Goal: Information Seeking & Learning: Learn about a topic

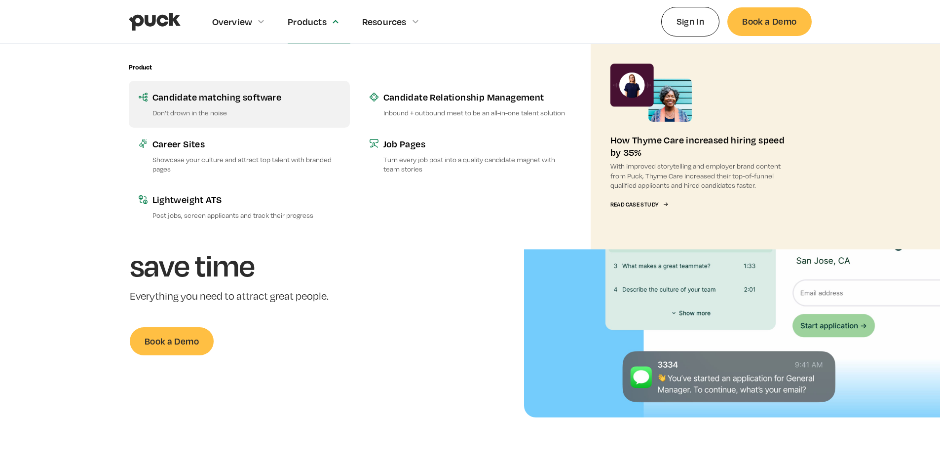
click at [223, 95] on div "Candidate matching software" at bounding box center [245, 97] width 187 height 12
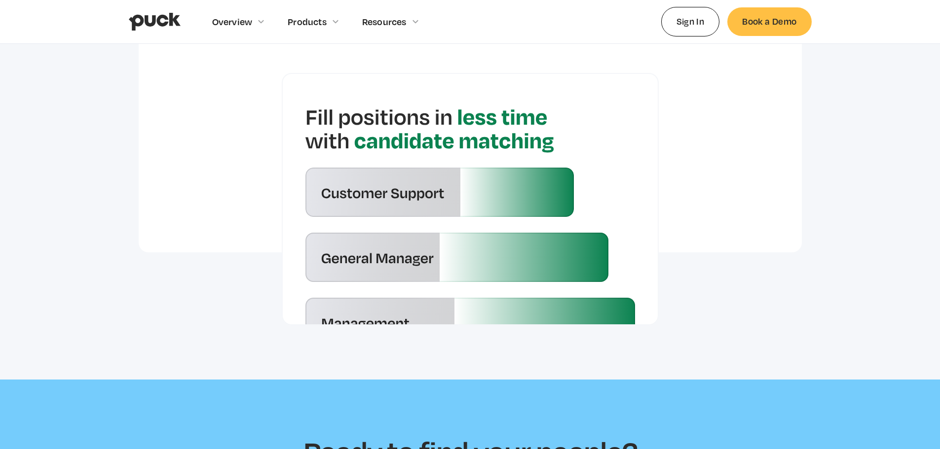
scroll to position [2368, 0]
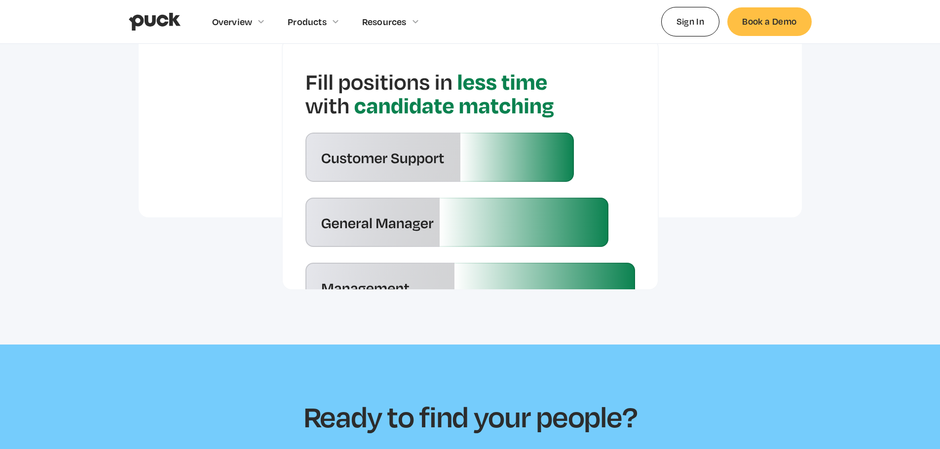
click at [198, 148] on div at bounding box center [470, 108] width 663 height 219
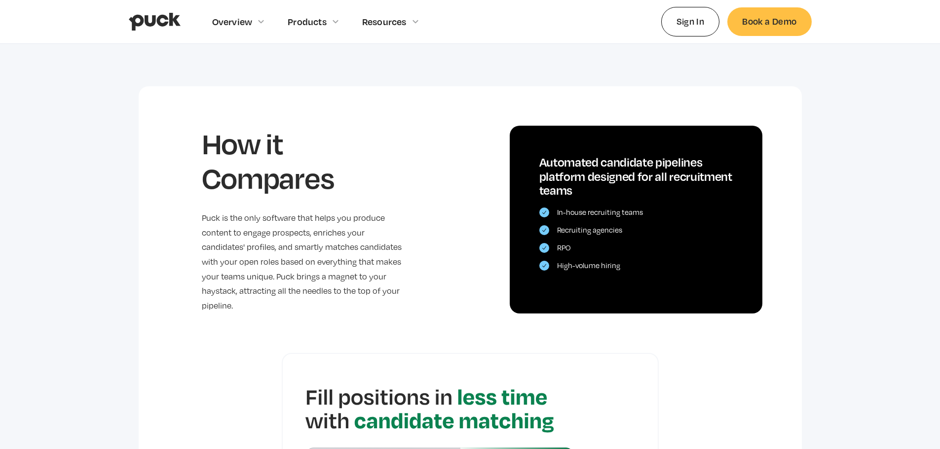
scroll to position [2023, 0]
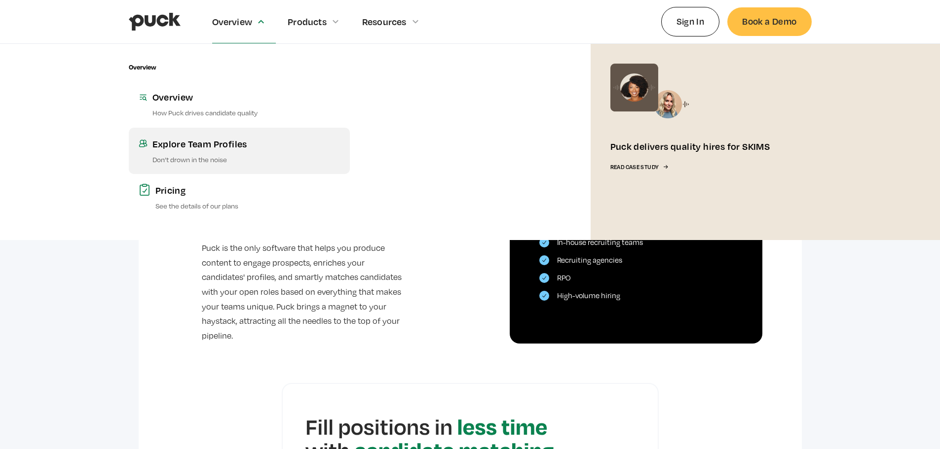
click at [203, 148] on div "Explore Team Profiles" at bounding box center [245, 144] width 187 height 12
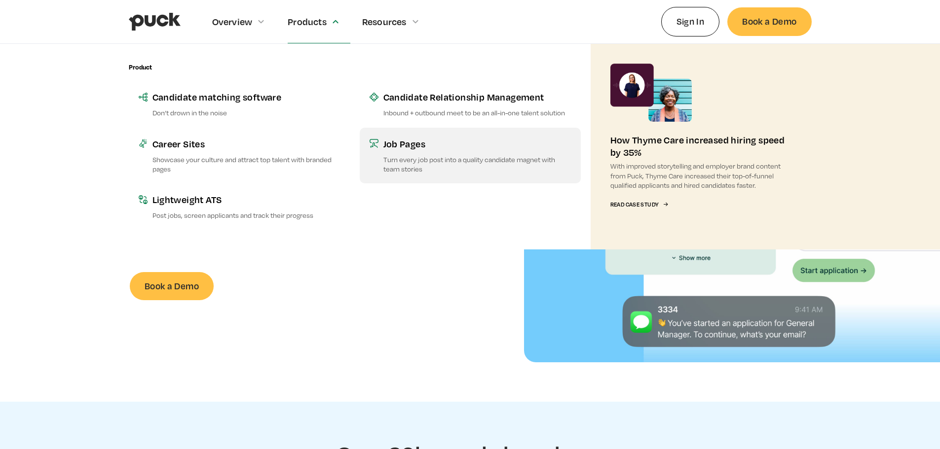
scroll to position [49, 0]
